Goal: Task Accomplishment & Management: Manage account settings

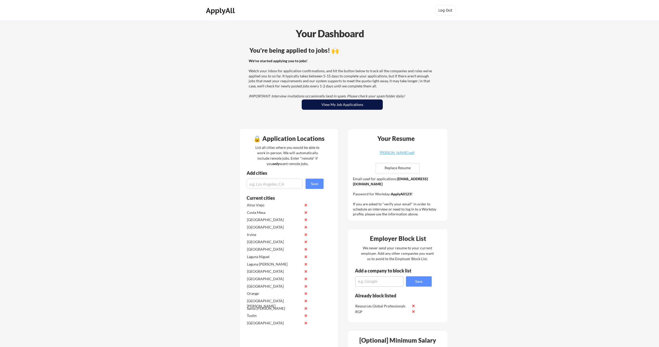
click at [357, 104] on button "View My Job Applications" at bounding box center [342, 105] width 81 height 10
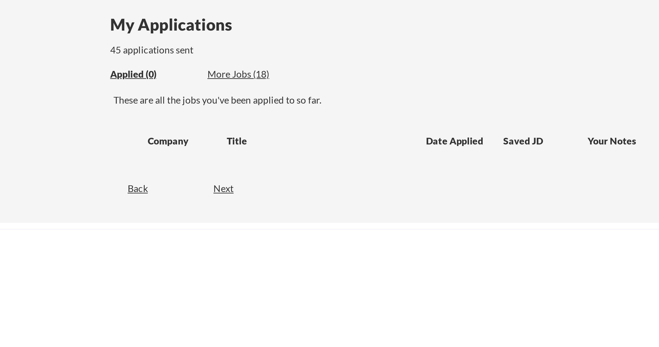
click at [244, 66] on div "More Jobs (18)" at bounding box center [263, 68] width 38 height 5
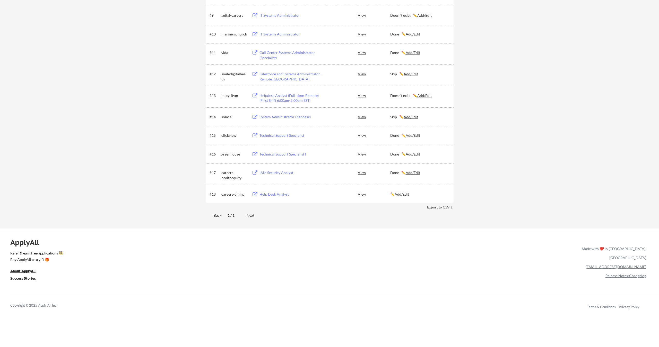
scroll to position [262, 0]
click at [273, 193] on div "Help Desk Analyst" at bounding box center [291, 192] width 64 height 5
click at [402, 94] on div "Doesn't exist ✏️ Add/Edit" at bounding box center [419, 93] width 59 height 5
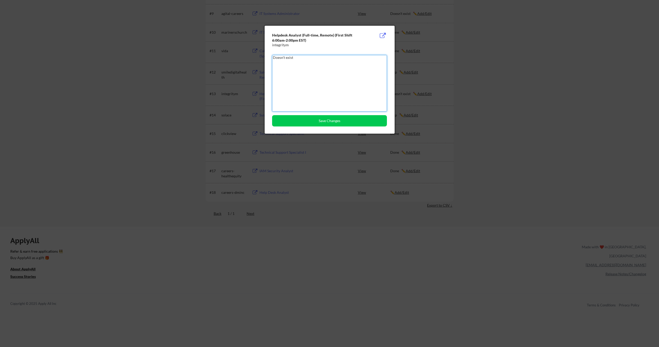
click at [315, 75] on textarea "Doesn't exist" at bounding box center [329, 83] width 115 height 57
click at [135, 128] on div at bounding box center [329, 173] width 659 height 347
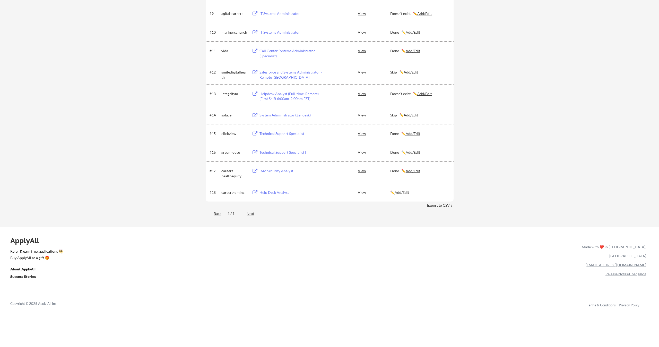
click at [400, 189] on div "✏️ Add/Edit" at bounding box center [419, 192] width 59 height 9
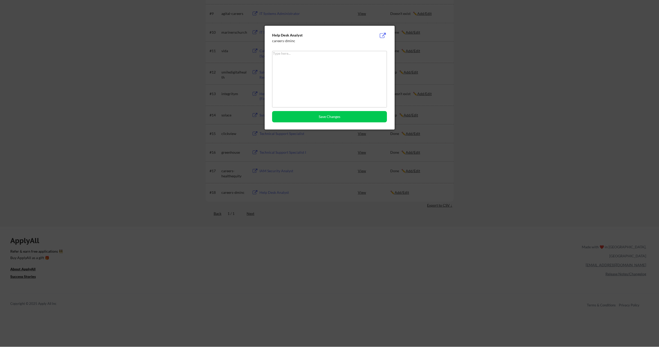
paste textarea "Doesn't exist"
type textarea "Doesn't exist"
click at [322, 115] on button "Save Changes" at bounding box center [329, 116] width 115 height 11
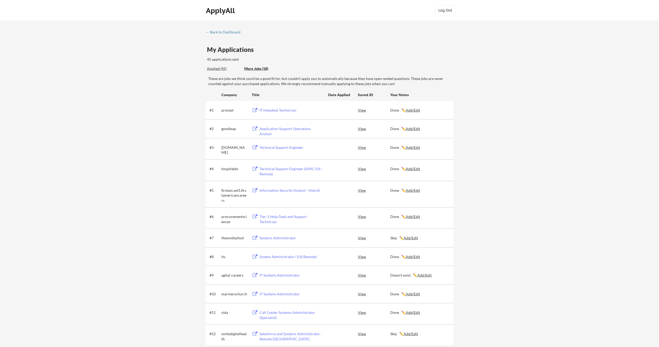
scroll to position [0, 0]
click at [222, 70] on div "Applied (45)" at bounding box center [223, 68] width 33 height 5
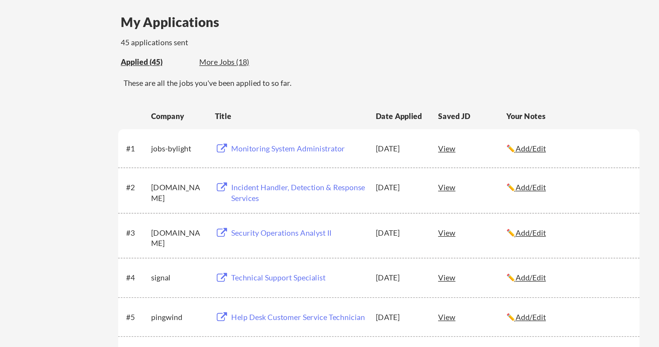
click at [259, 107] on div "Monitoring System Administrator" at bounding box center [291, 109] width 64 height 5
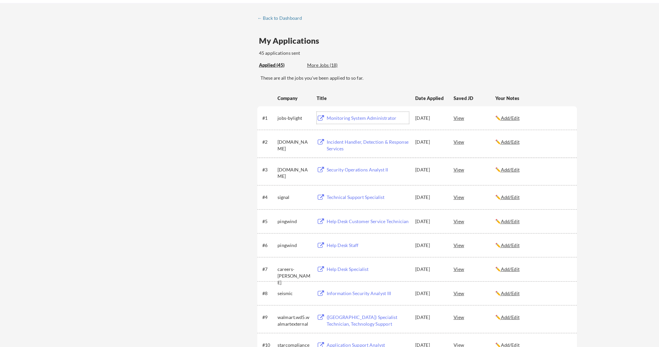
click at [230, 30] on link "← Back to Dashboard" at bounding box center [225, 32] width 39 height 5
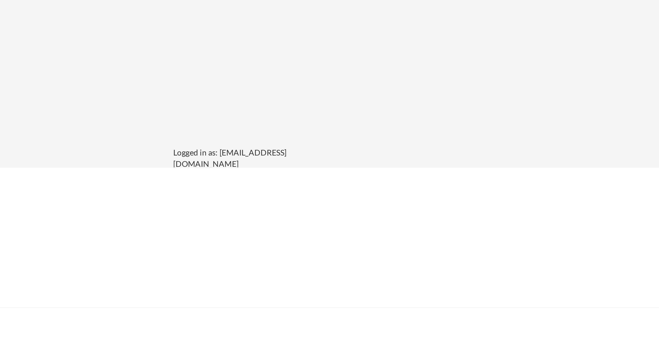
scroll to position [361, 0]
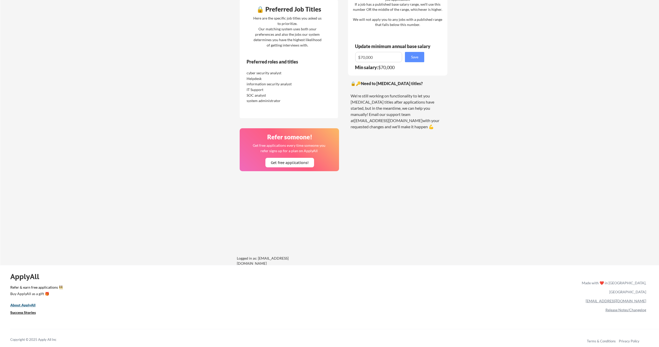
click at [27, 305] on u "About ApplyAll" at bounding box center [22, 305] width 25 height 4
